Goal: Submit feedback/report problem: Submit feedback/report problem

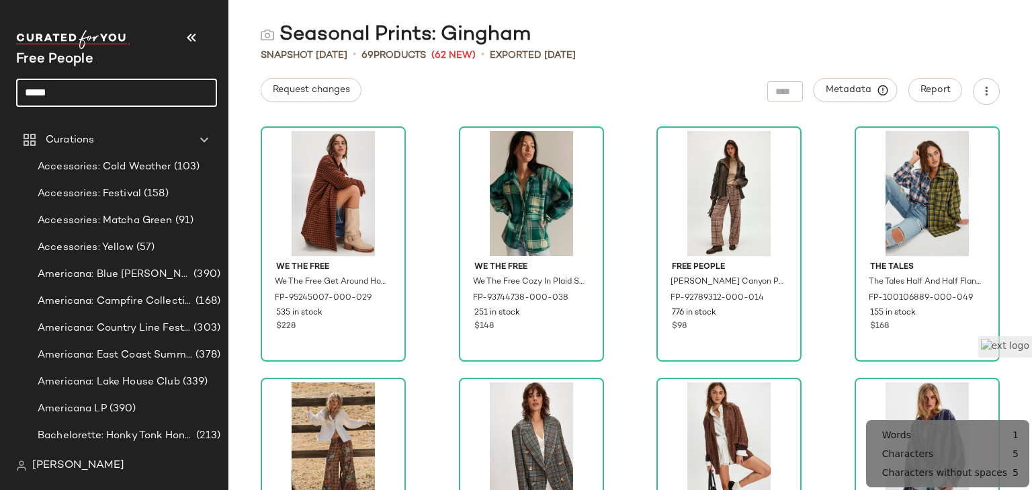
click at [83, 89] on input "*****" at bounding box center [116, 93] width 201 height 28
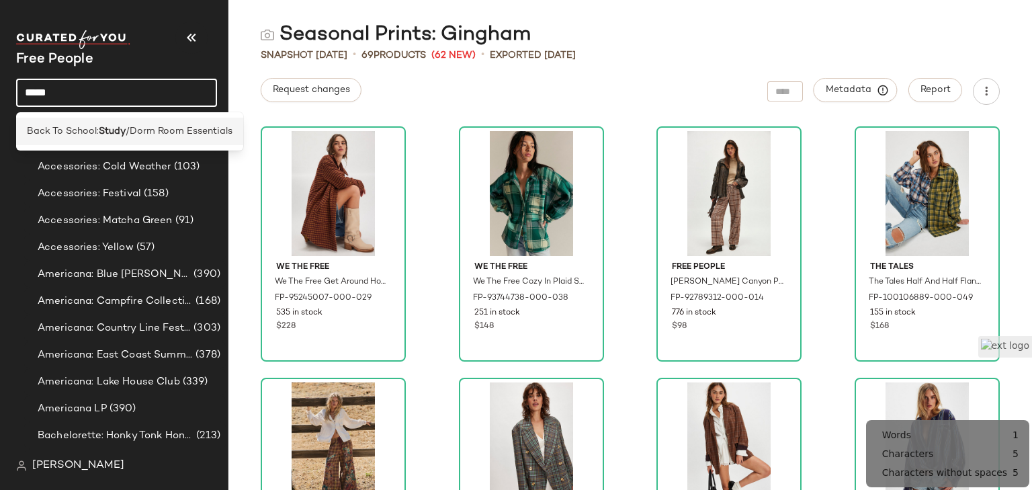
type input "*****"
click at [87, 126] on span "Back To School:" at bounding box center [63, 131] width 72 height 14
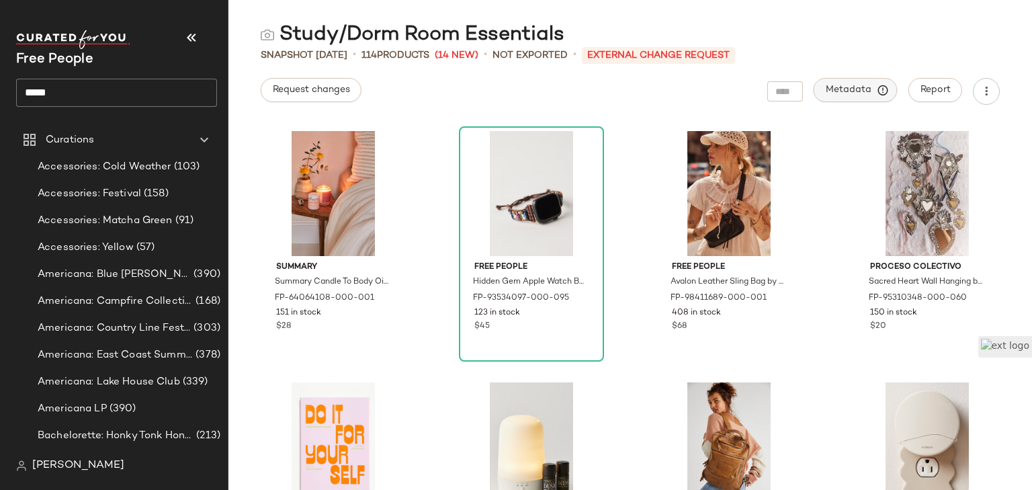
click at [860, 89] on span "Metadata" at bounding box center [855, 90] width 61 height 12
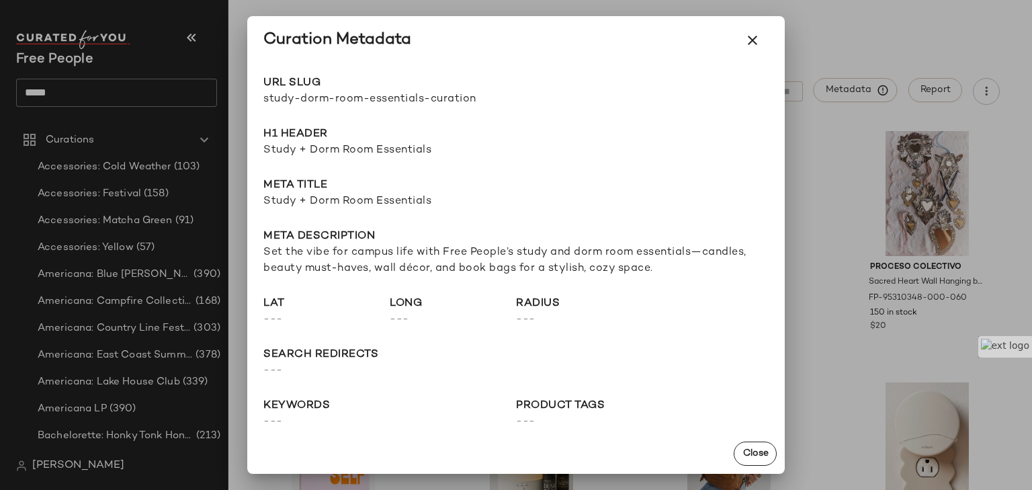
click at [902, 40] on div at bounding box center [516, 245] width 1032 height 490
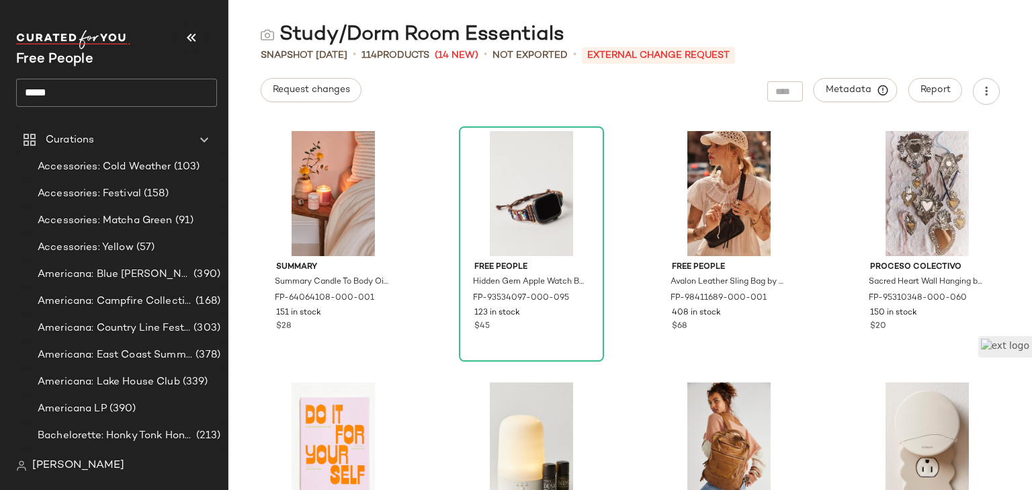
click at [990, 7] on main "Study/Dorm Room Essentials Snapshot [DATE] • 114 Products (14 New) • Not Export…" at bounding box center [516, 245] width 1032 height 490
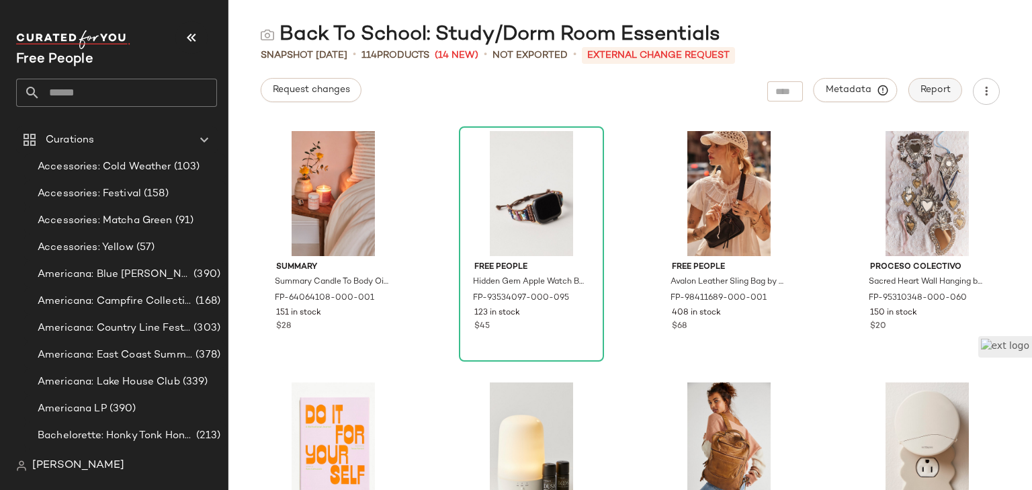
click at [927, 85] on span "Report" at bounding box center [934, 90] width 31 height 11
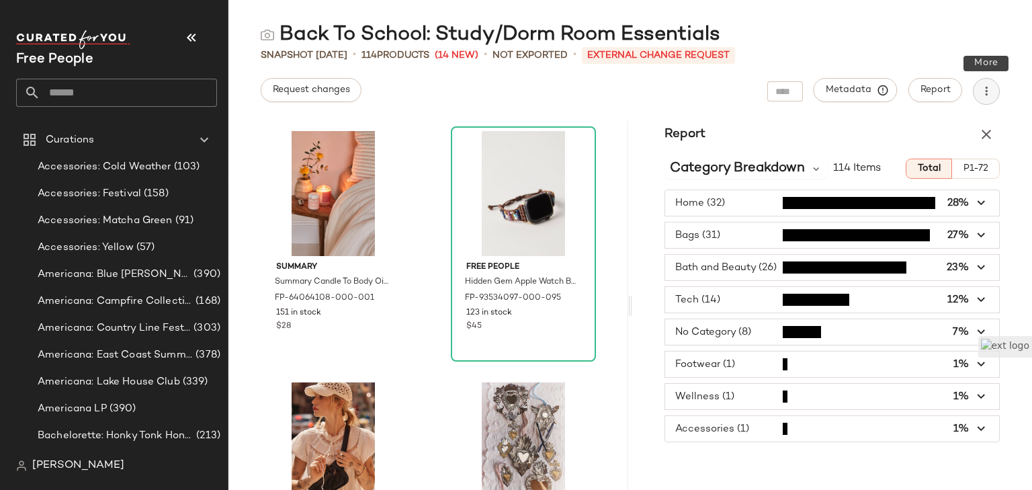
click at [996, 96] on button "button" at bounding box center [985, 91] width 27 height 27
click at [1018, 127] on div "Report" at bounding box center [832, 134] width 400 height 27
click at [980, 130] on icon "button" at bounding box center [986, 134] width 16 height 16
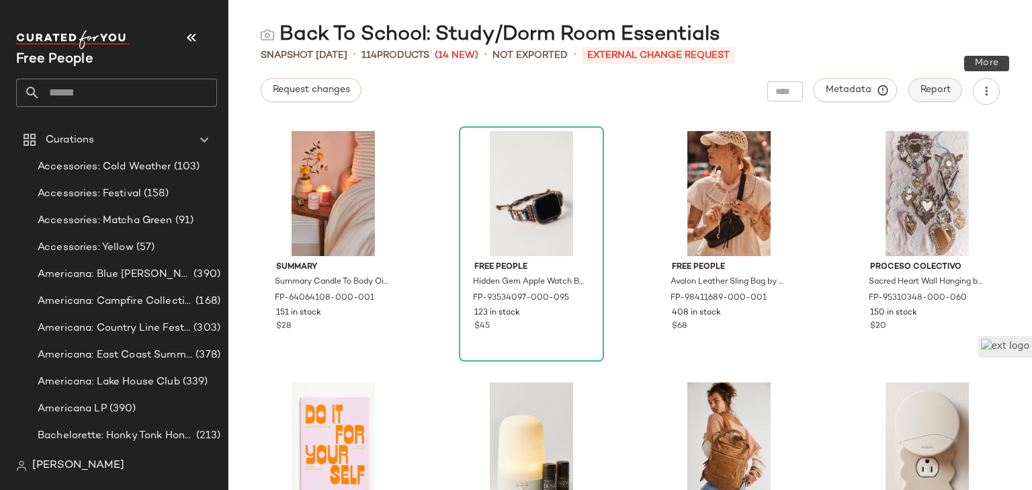
click at [922, 85] on span "Report" at bounding box center [934, 90] width 31 height 11
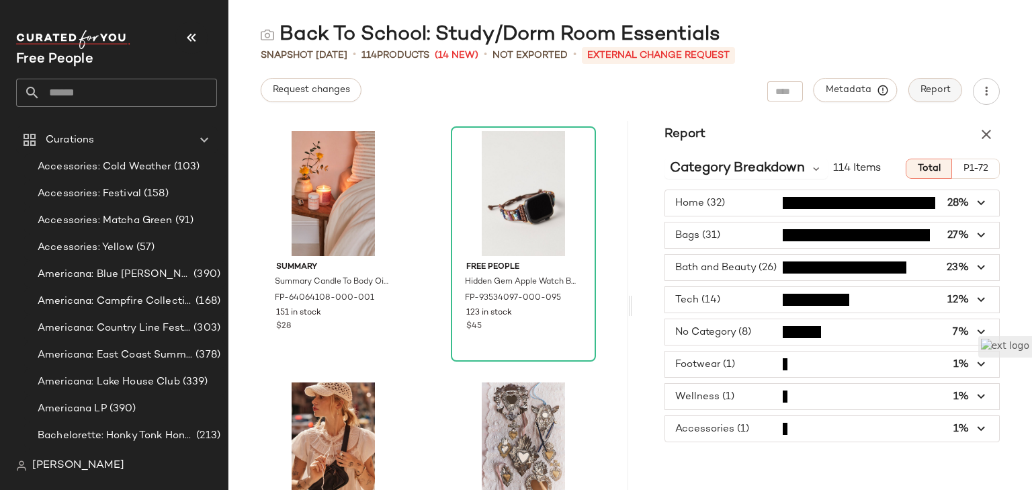
click at [925, 89] on span "Report" at bounding box center [934, 90] width 31 height 11
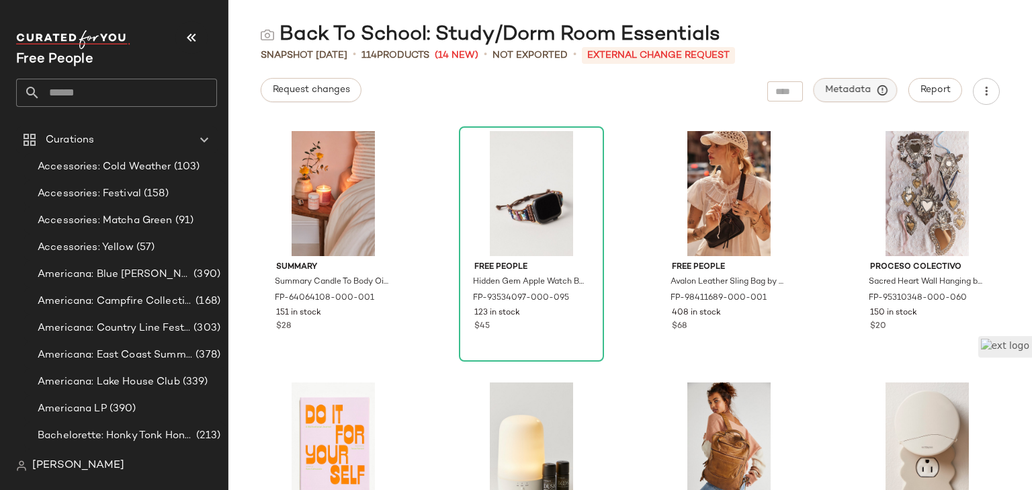
click at [870, 87] on span "Metadata" at bounding box center [855, 90] width 61 height 12
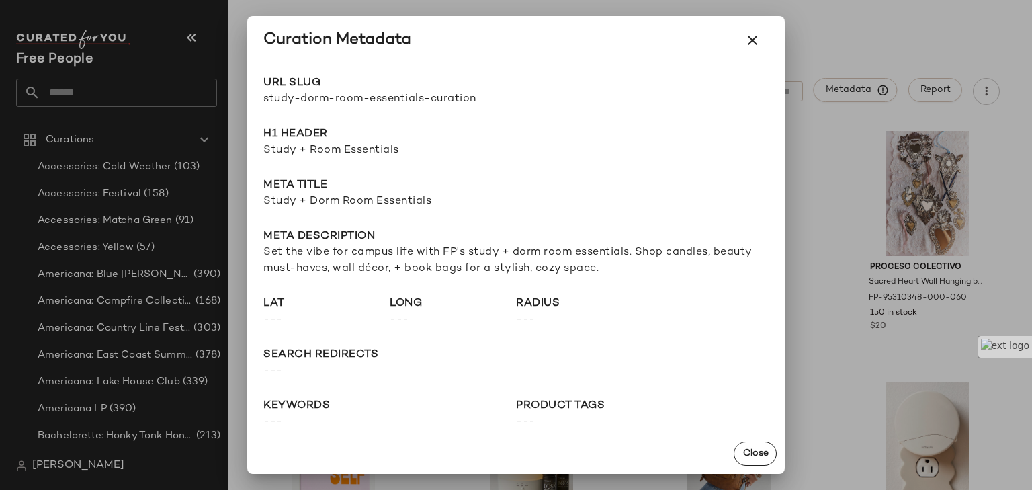
click at [864, 56] on div at bounding box center [516, 245] width 1032 height 490
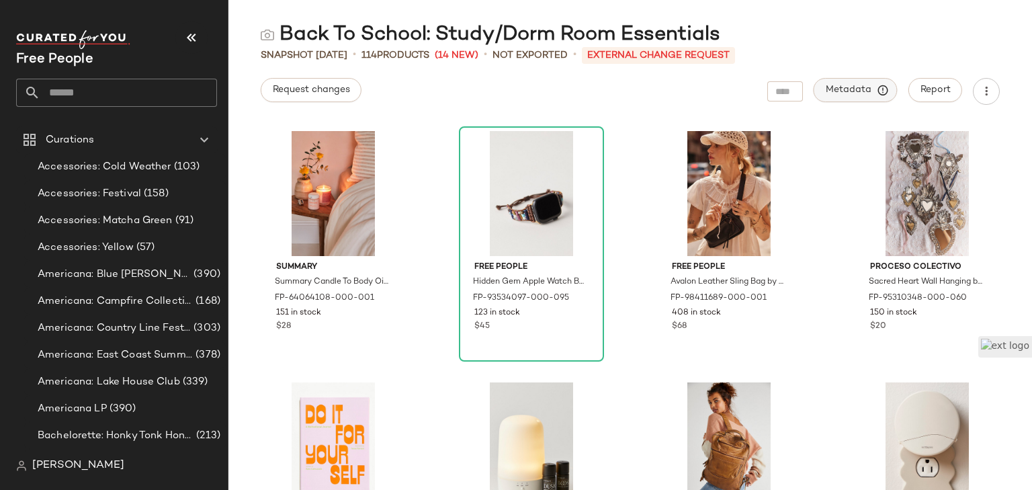
click at [850, 93] on span "Metadata" at bounding box center [855, 90] width 61 height 12
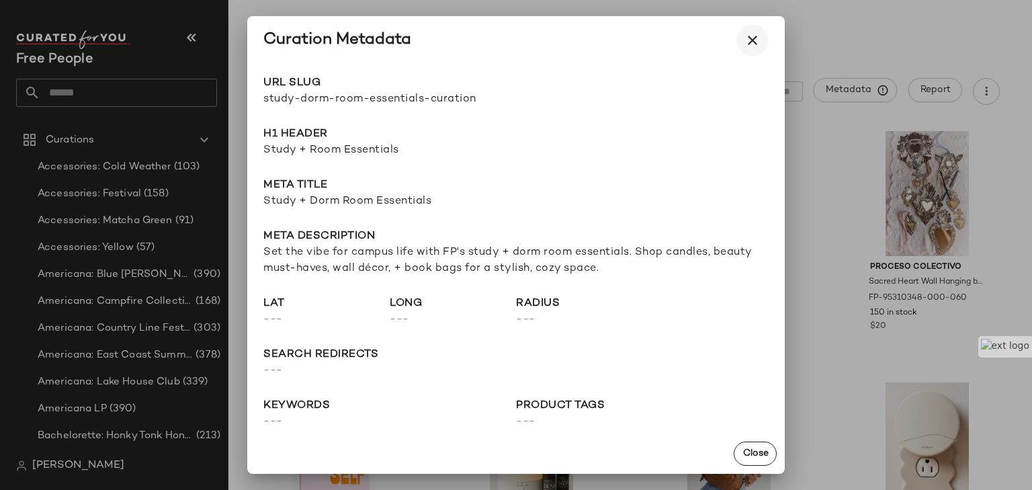
click at [749, 47] on icon "button" at bounding box center [752, 40] width 16 height 16
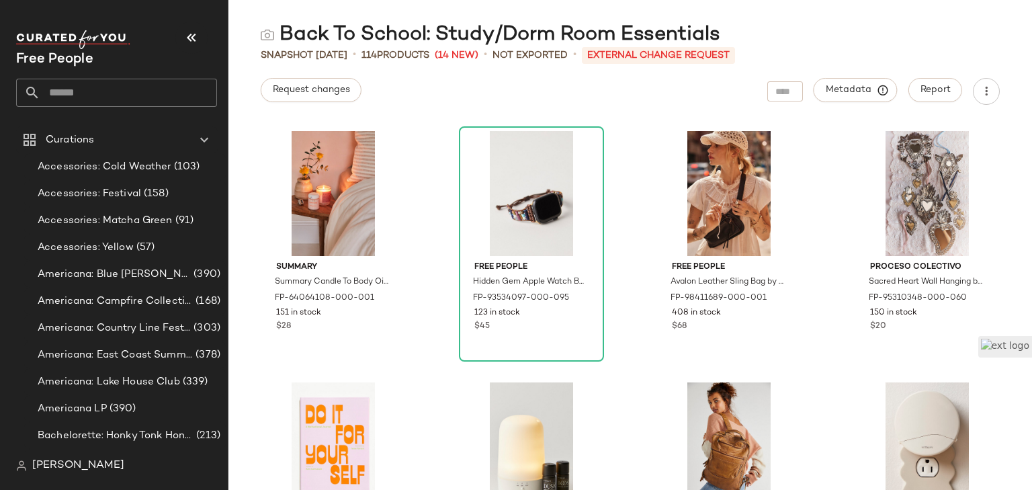
click at [294, 105] on div "Back To School: Study/Dorm Room Essentials Snapshot Aug 8th • 114 Products (14 …" at bounding box center [629, 255] width 803 height 468
click at [295, 89] on span "Request changes" at bounding box center [311, 90] width 78 height 11
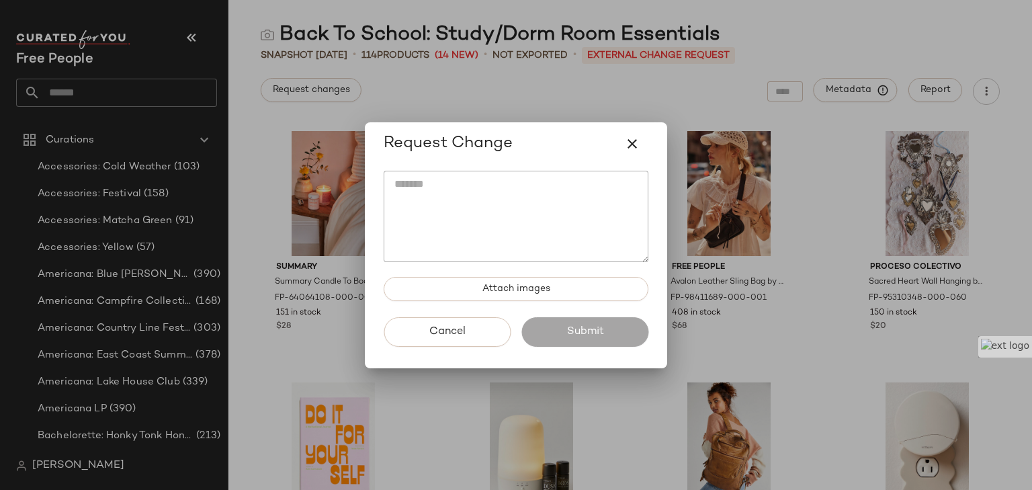
click at [529, 182] on textarea at bounding box center [515, 216] width 265 height 91
click at [805, 39] on div at bounding box center [516, 245] width 1032 height 490
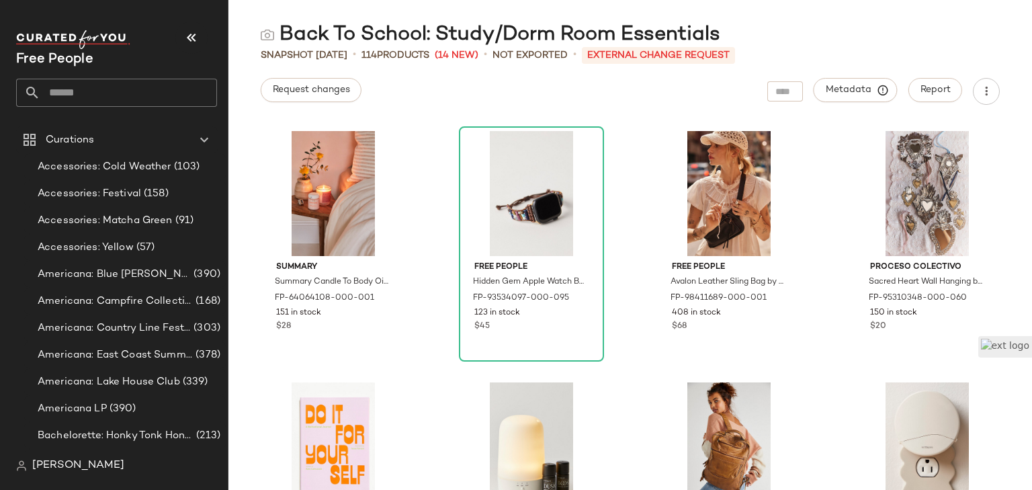
click at [860, 95] on span "Metadata" at bounding box center [855, 90] width 61 height 12
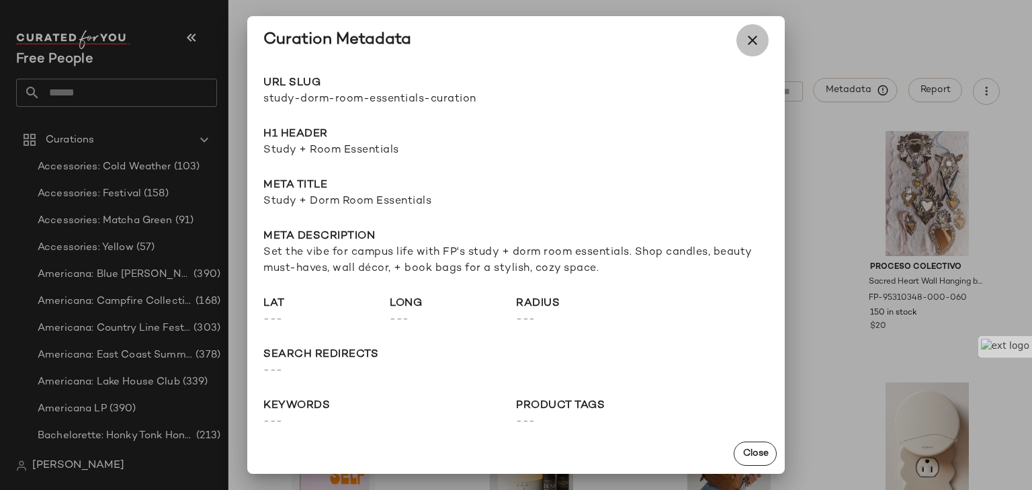
click at [761, 36] on button "button" at bounding box center [752, 40] width 32 height 32
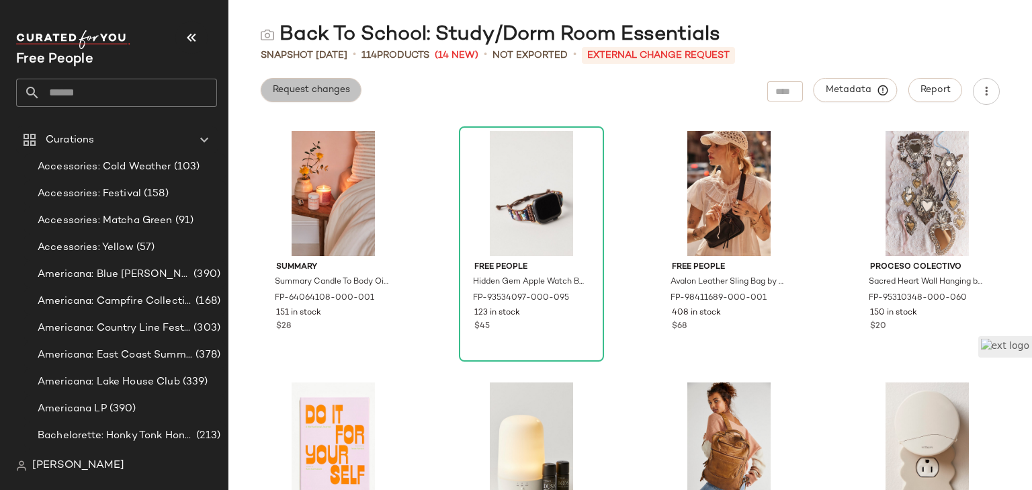
click at [306, 86] on span "Request changes" at bounding box center [311, 90] width 78 height 11
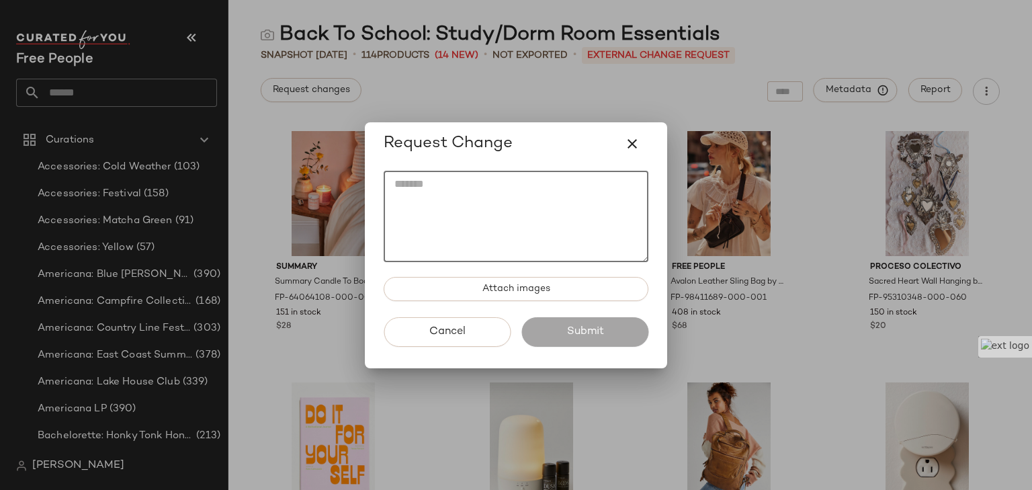
click at [412, 239] on textarea at bounding box center [515, 216] width 265 height 91
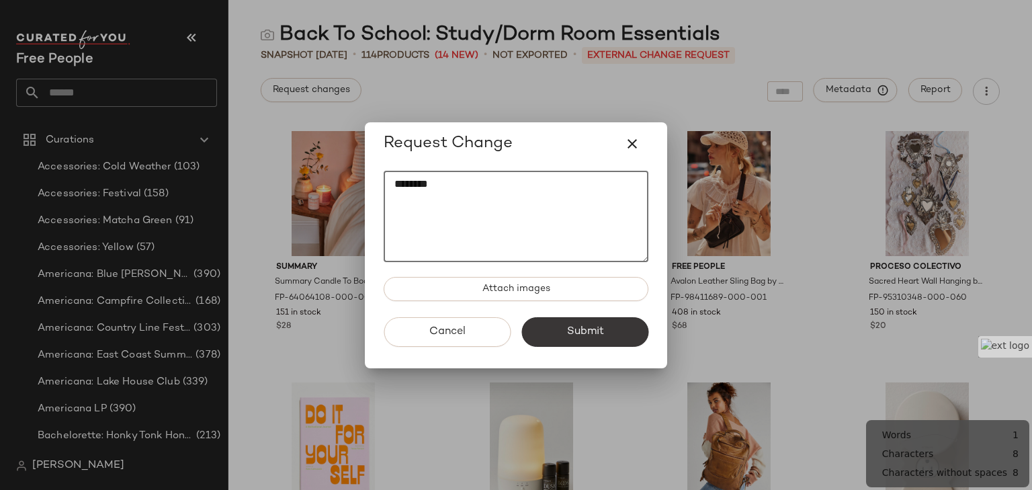
type textarea "********"
click at [539, 330] on button "Submit" at bounding box center [584, 332] width 127 height 30
